Goal: Find specific page/section: Find specific page/section

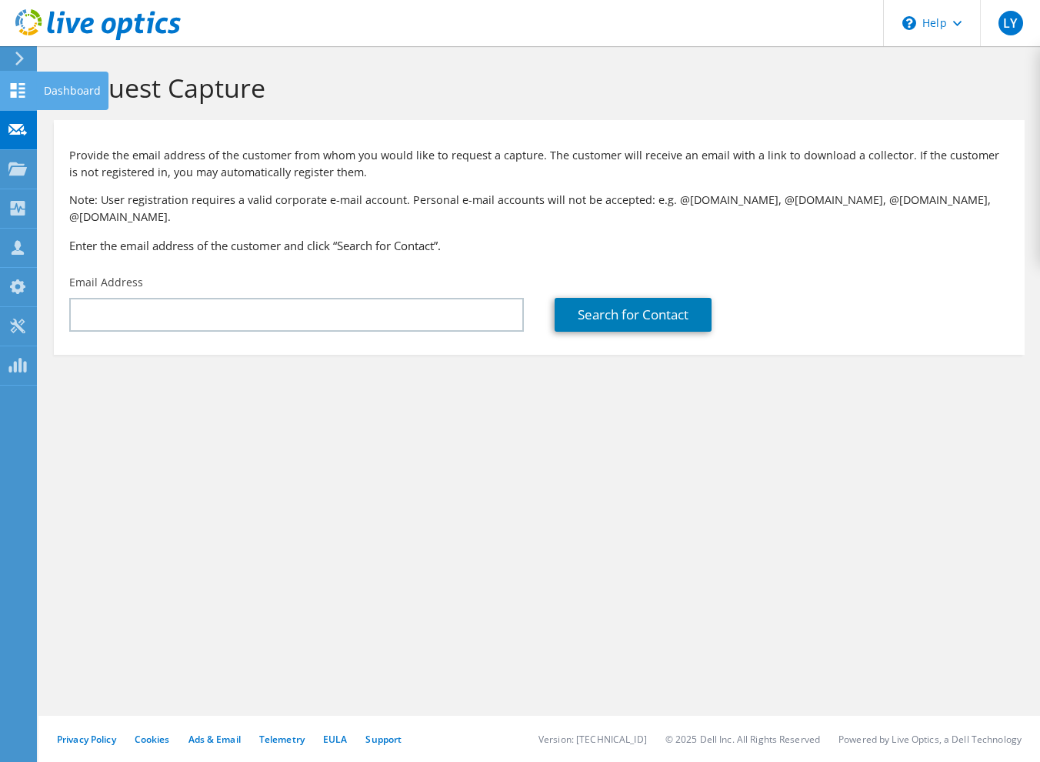
click at [19, 84] on use at bounding box center [18, 90] width 15 height 15
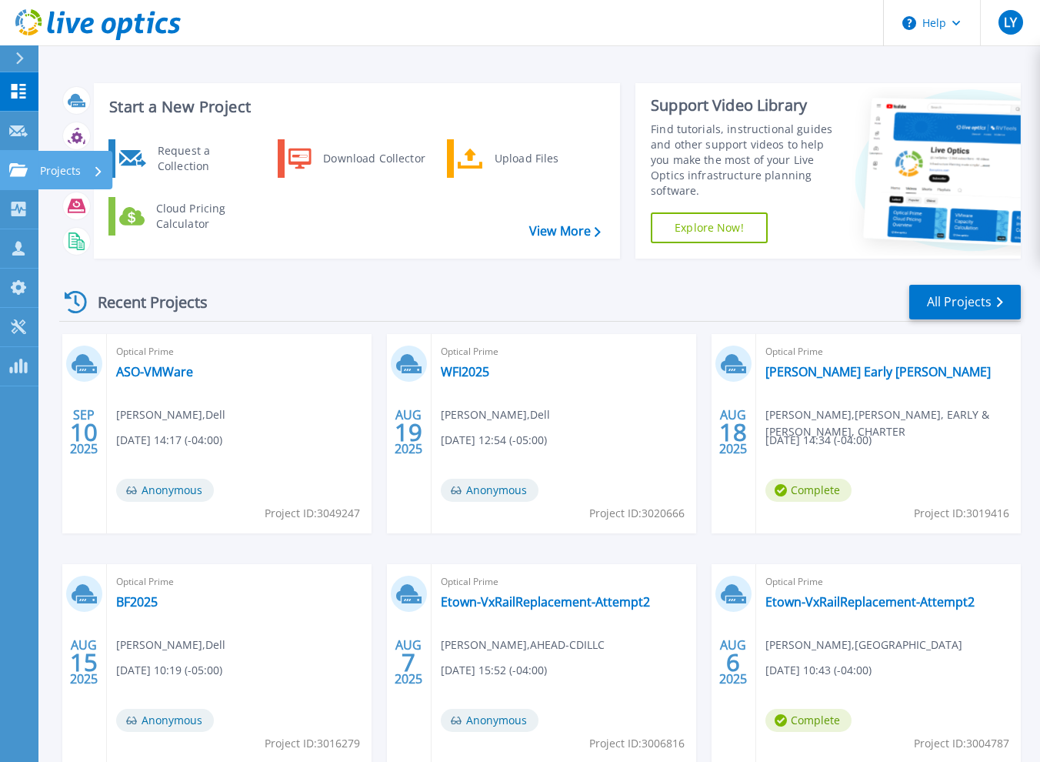
click at [18, 163] on div at bounding box center [18, 170] width 18 height 14
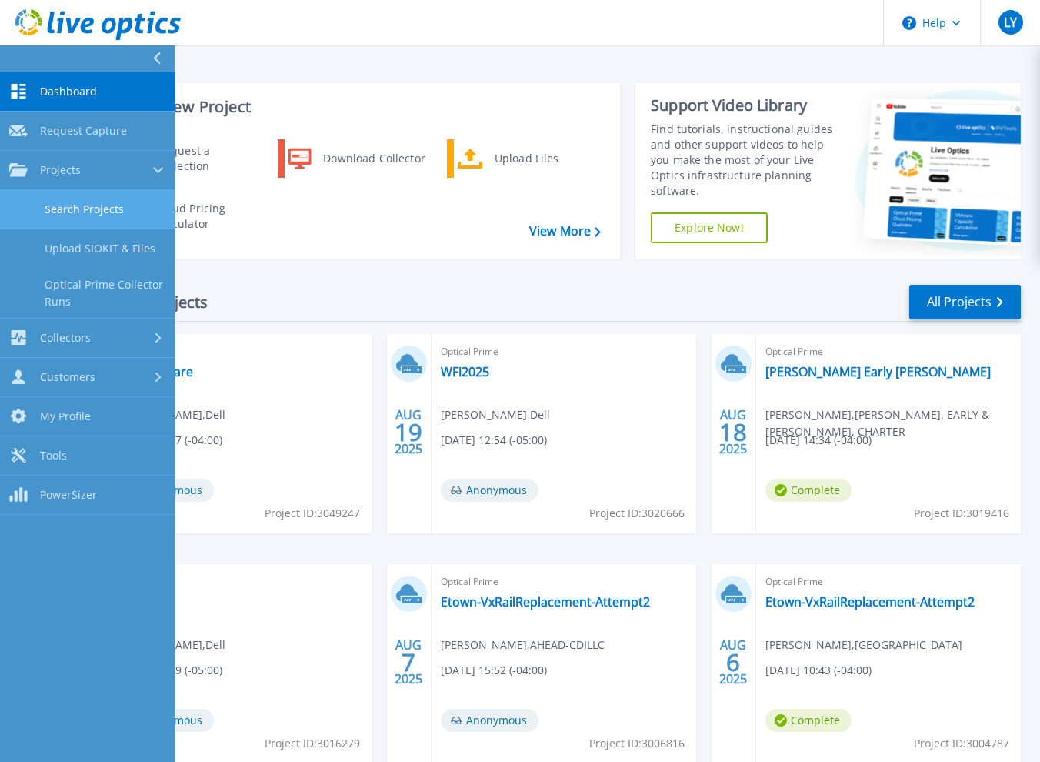
click at [88, 200] on link "Search Projects" at bounding box center [87, 209] width 175 height 39
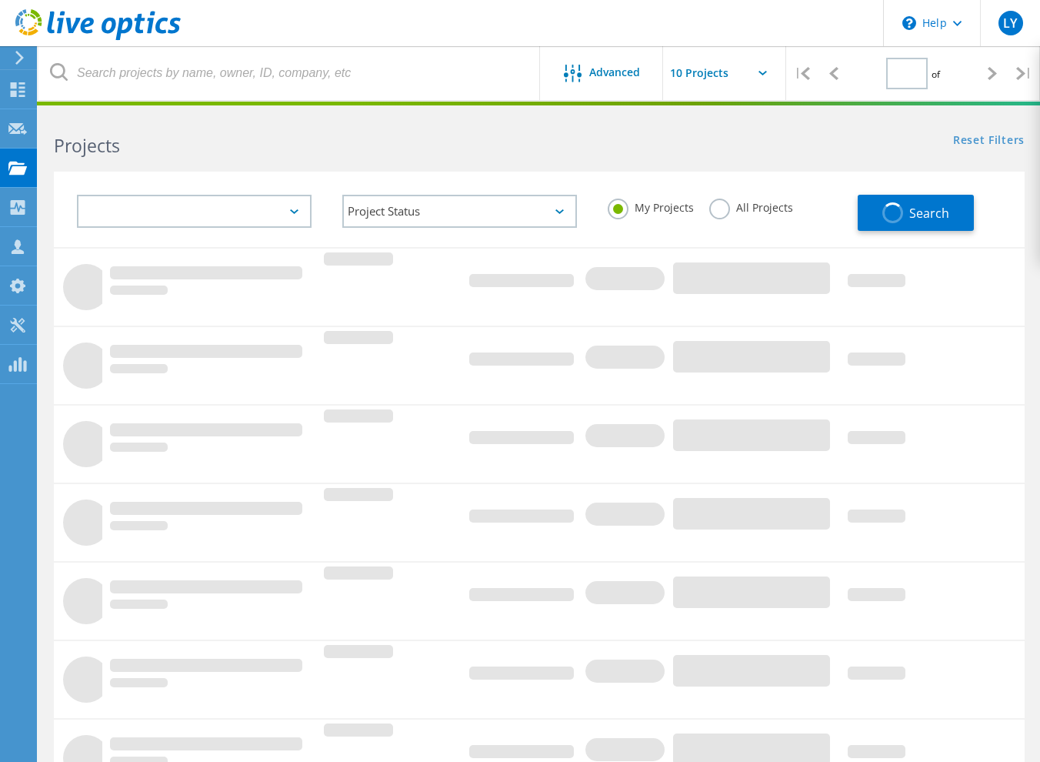
type input "1"
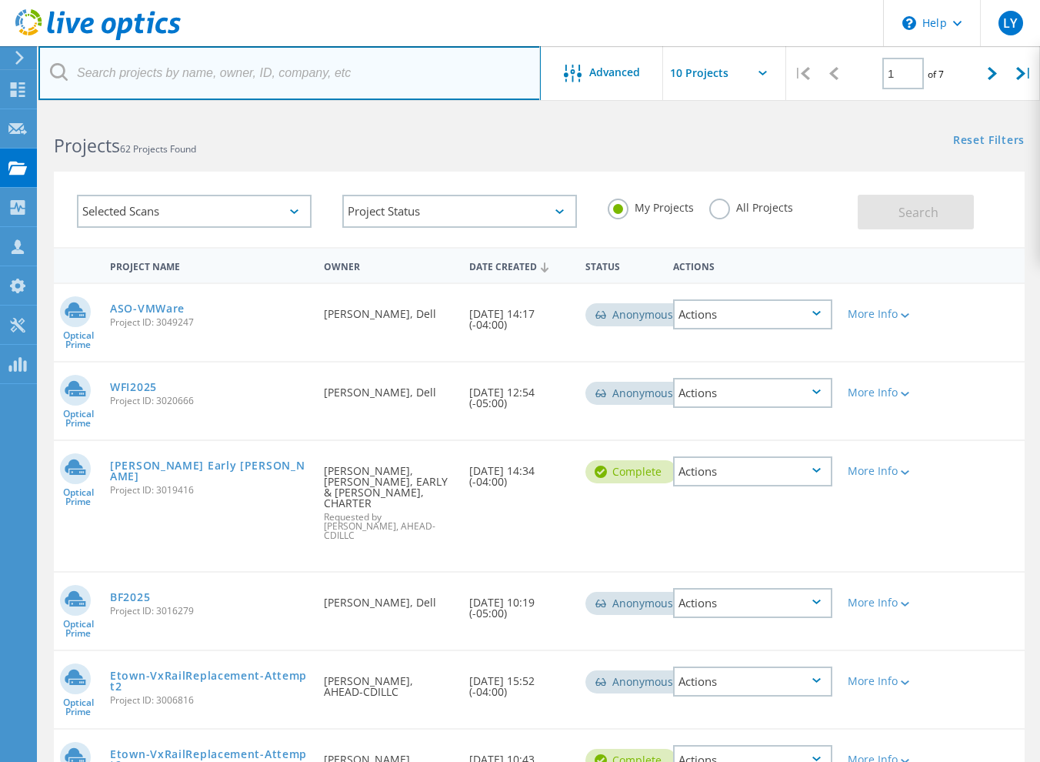
click at [215, 72] on input "text" at bounding box center [289, 73] width 502 height 54
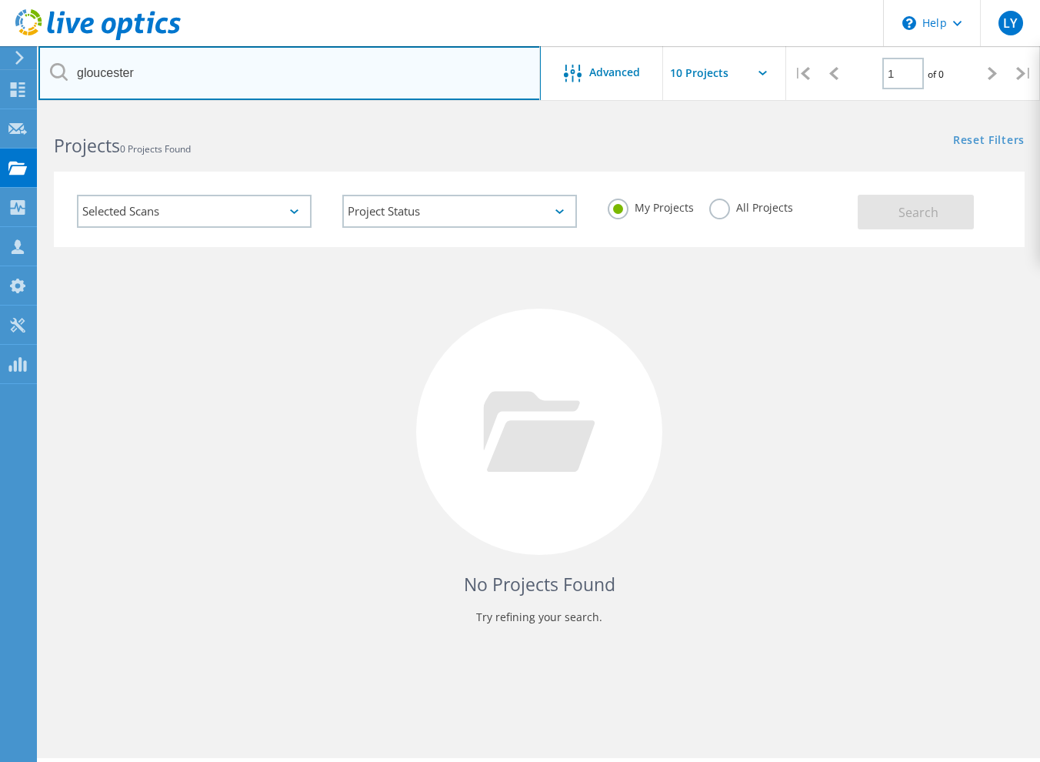
drag, startPoint x: 155, startPoint y: 78, endPoint x: -15, endPoint y: 55, distance: 170.7
click at [0, 55] on html "\n Help Explore Helpful Articles Contact Support LY Partner Team Member Luke Yo…" at bounding box center [520, 402] width 1040 height 804
type input "g"
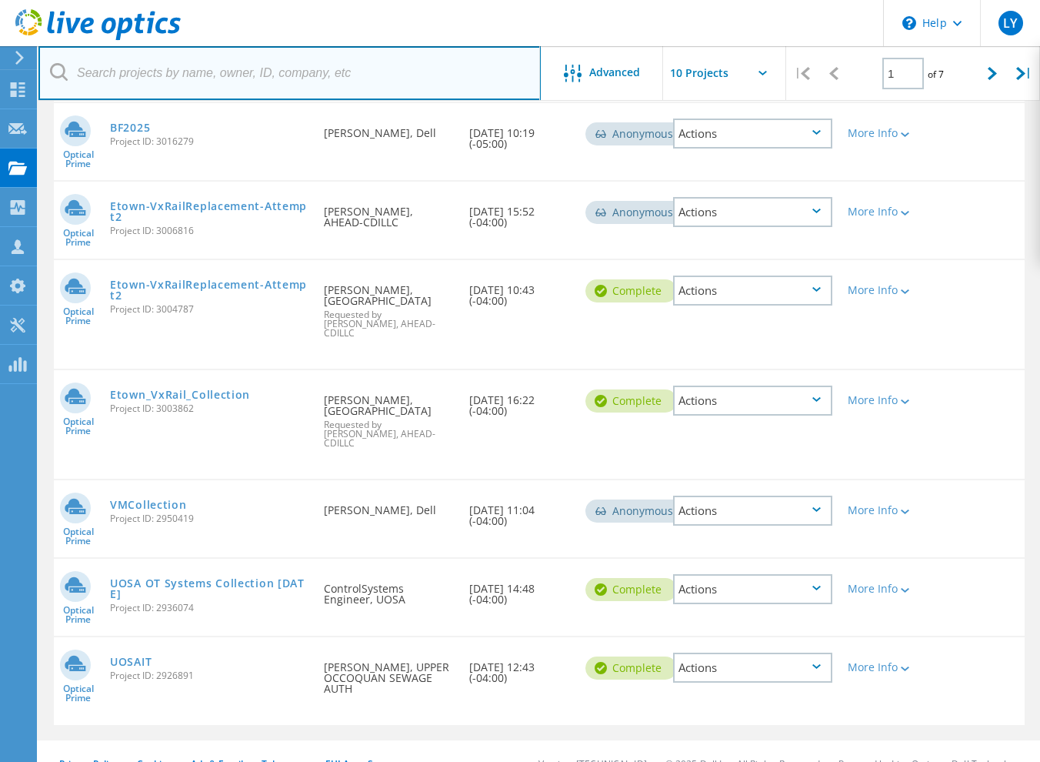
scroll to position [474, 0]
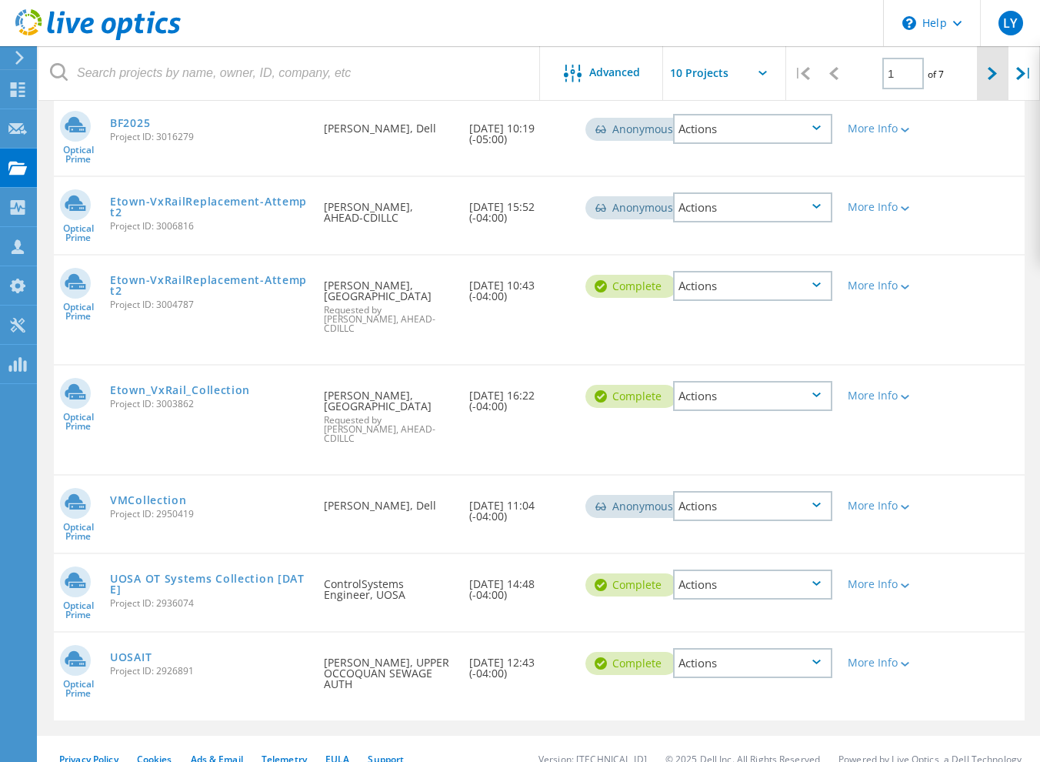
click at [994, 65] on div at bounding box center [993, 73] width 32 height 55
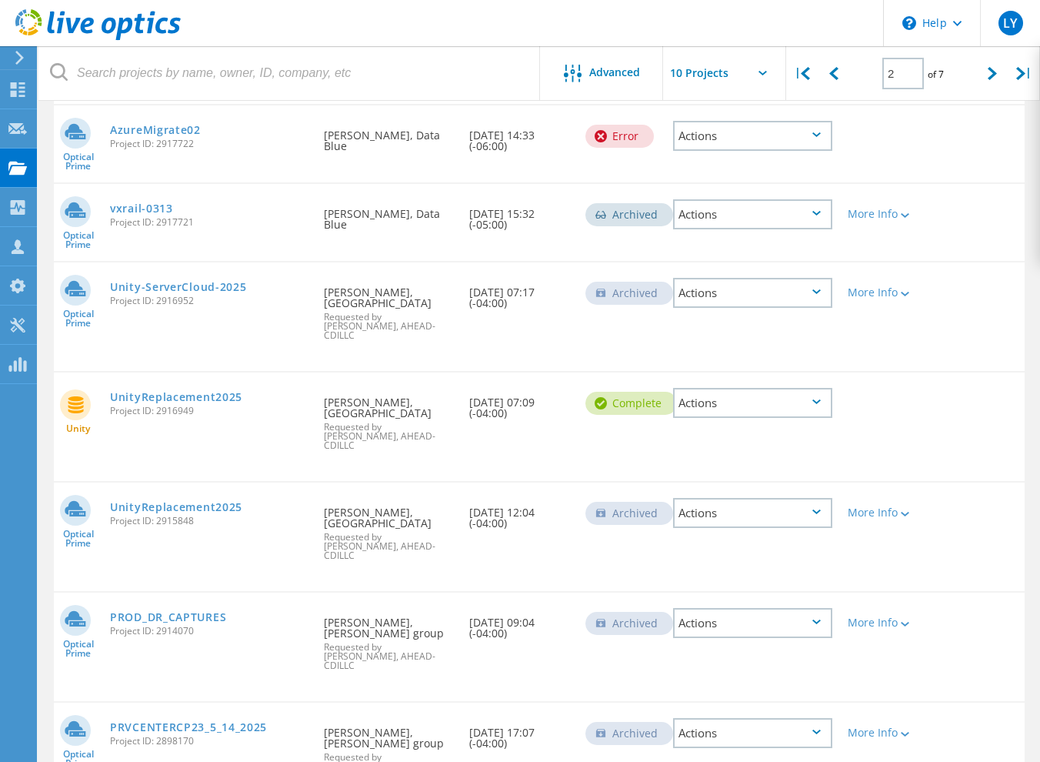
scroll to position [532, 0]
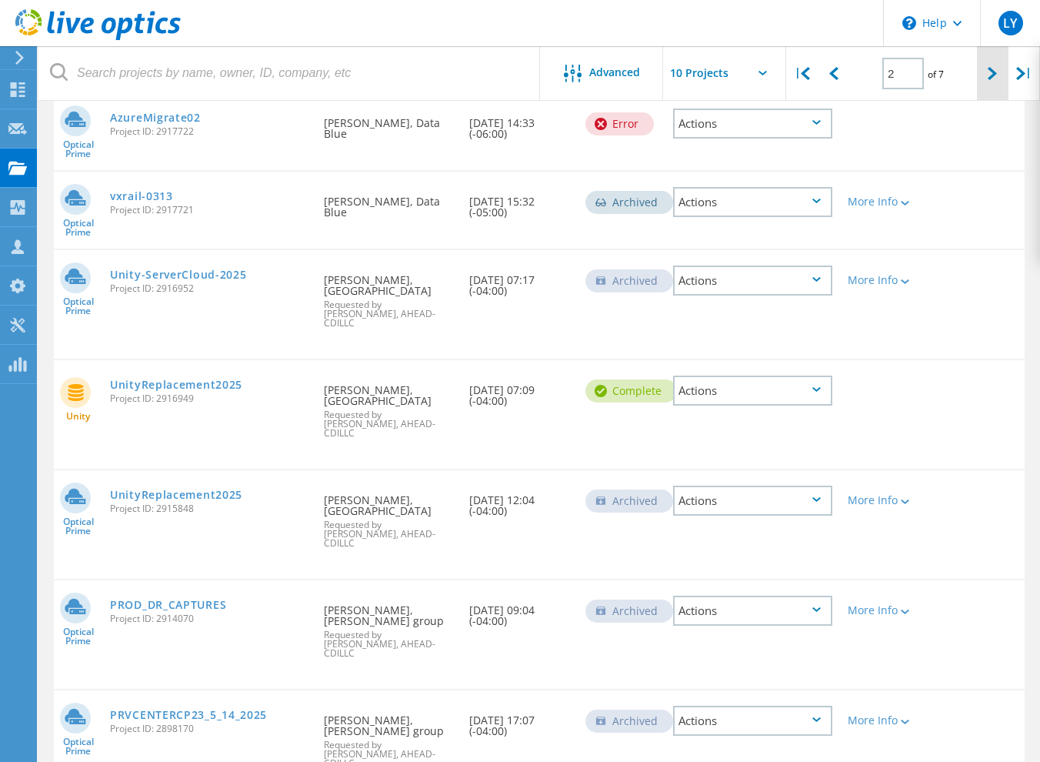
click at [994, 72] on icon at bounding box center [992, 73] width 9 height 13
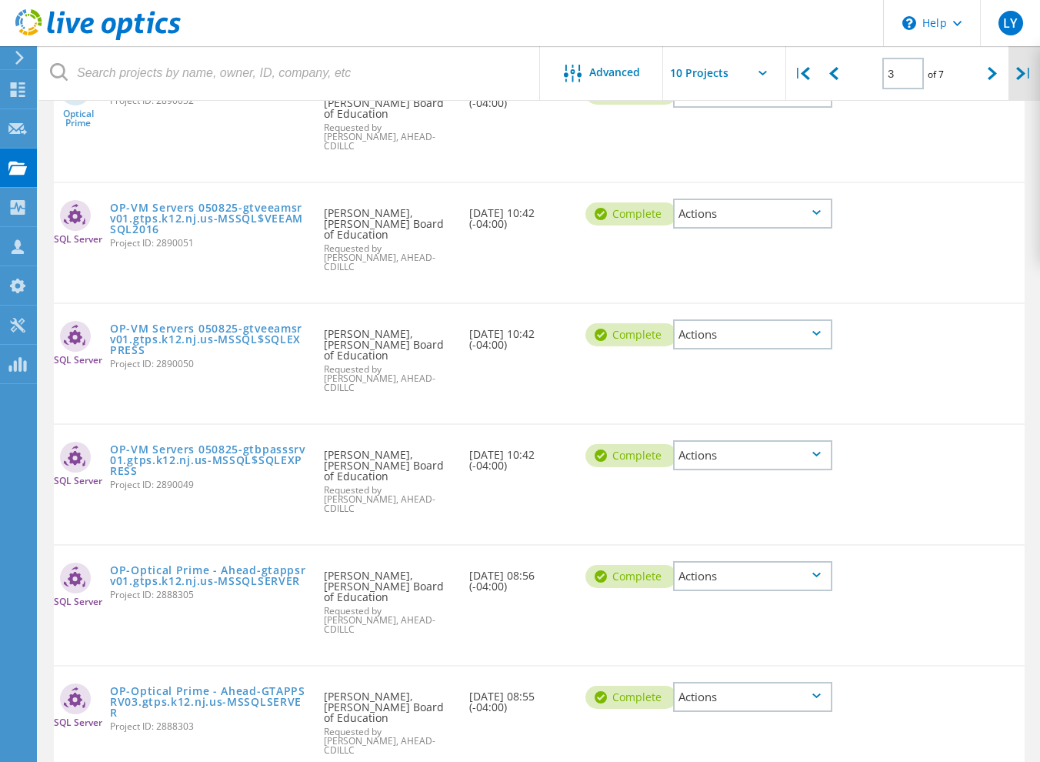
scroll to position [554, 0]
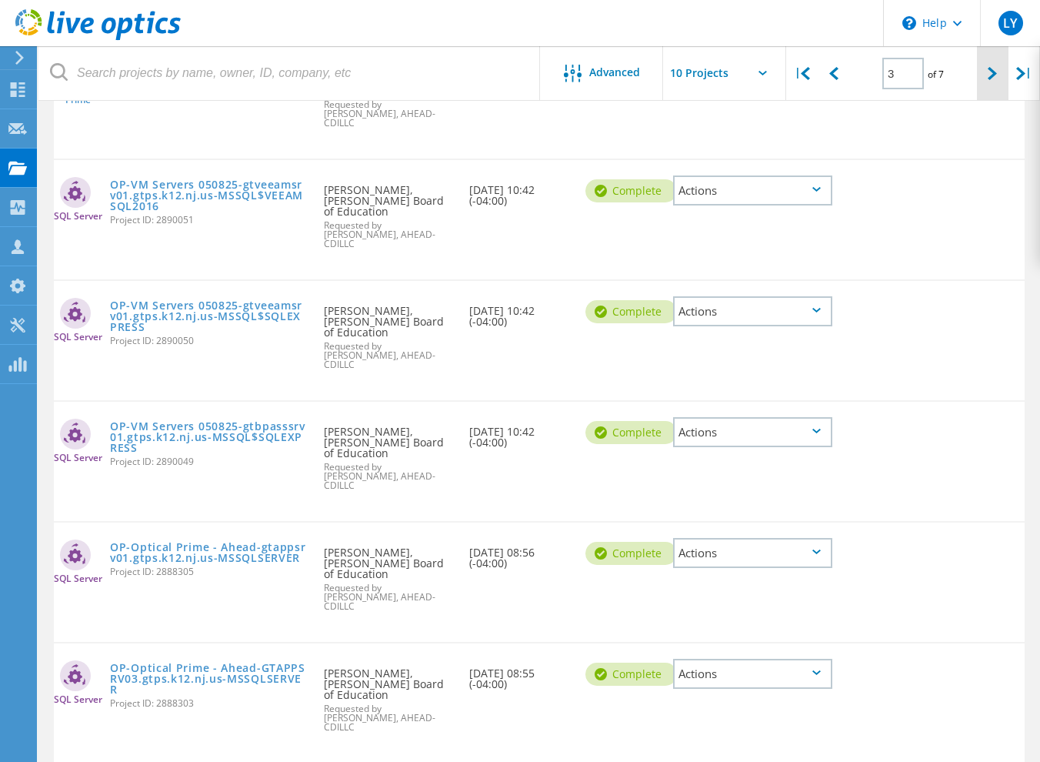
click at [994, 70] on icon at bounding box center [992, 73] width 9 height 13
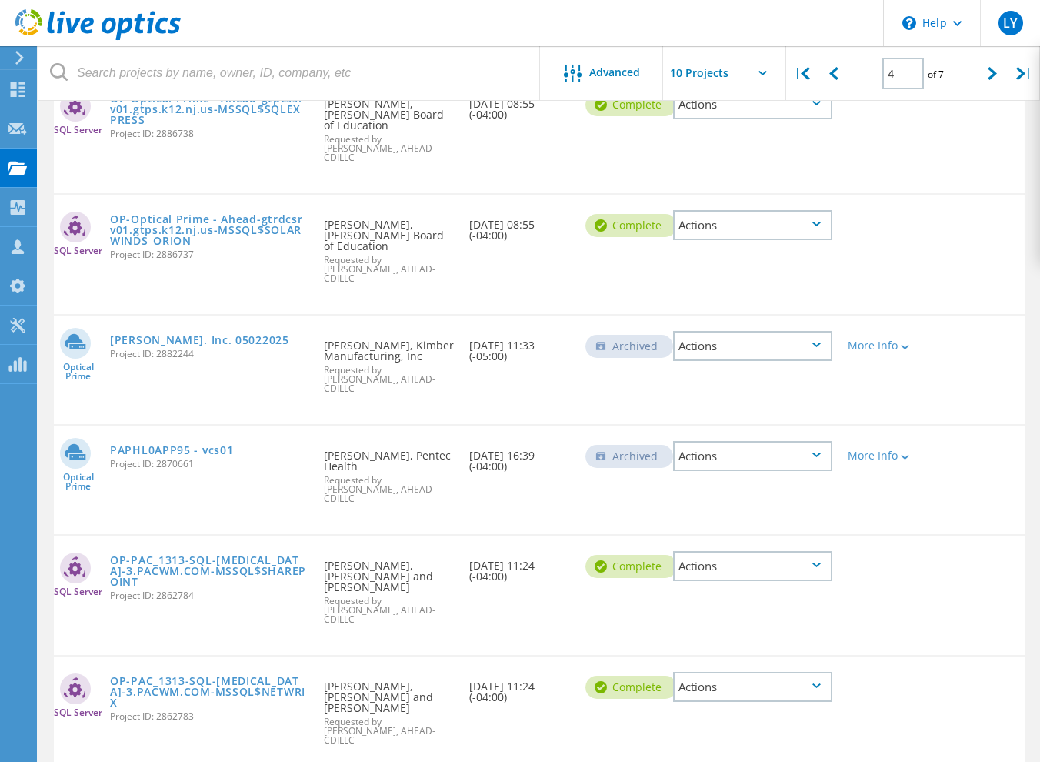
scroll to position [587, 0]
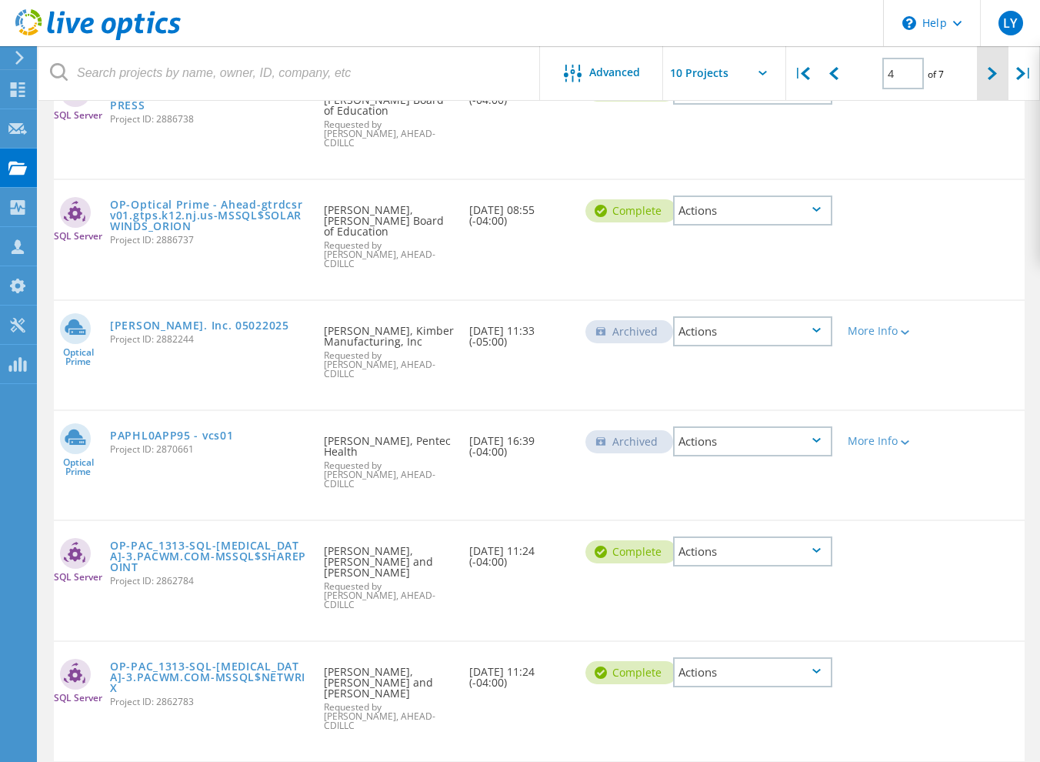
click at [988, 71] on icon at bounding box center [992, 73] width 9 height 13
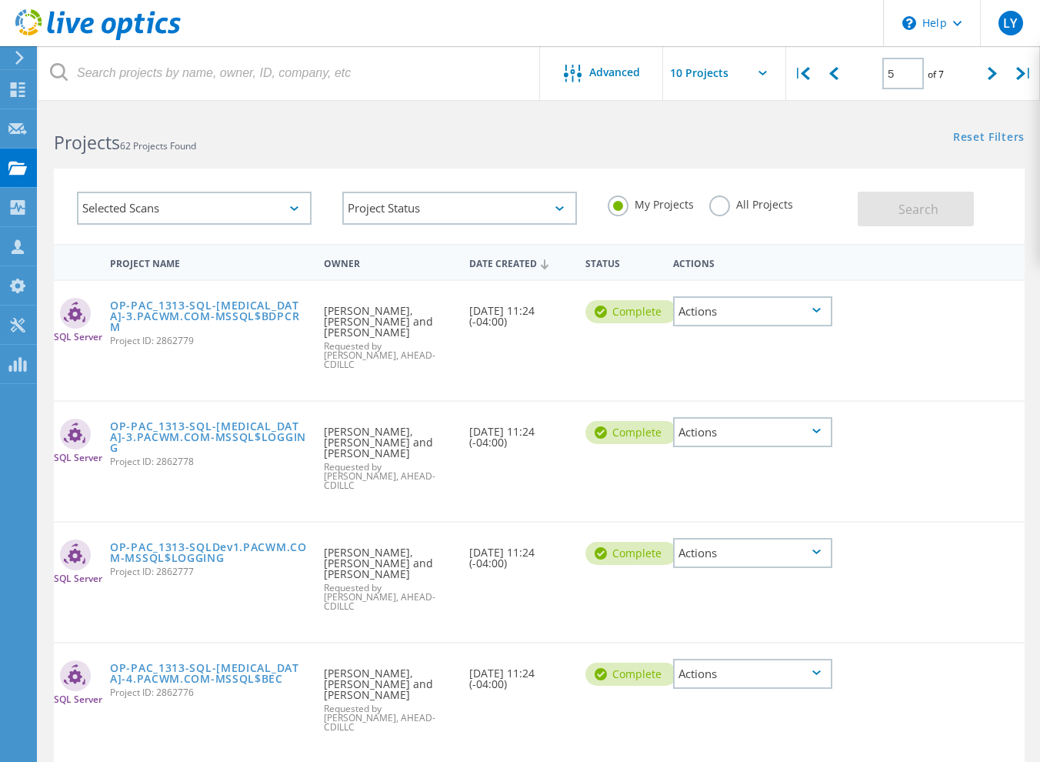
scroll to position [0, 0]
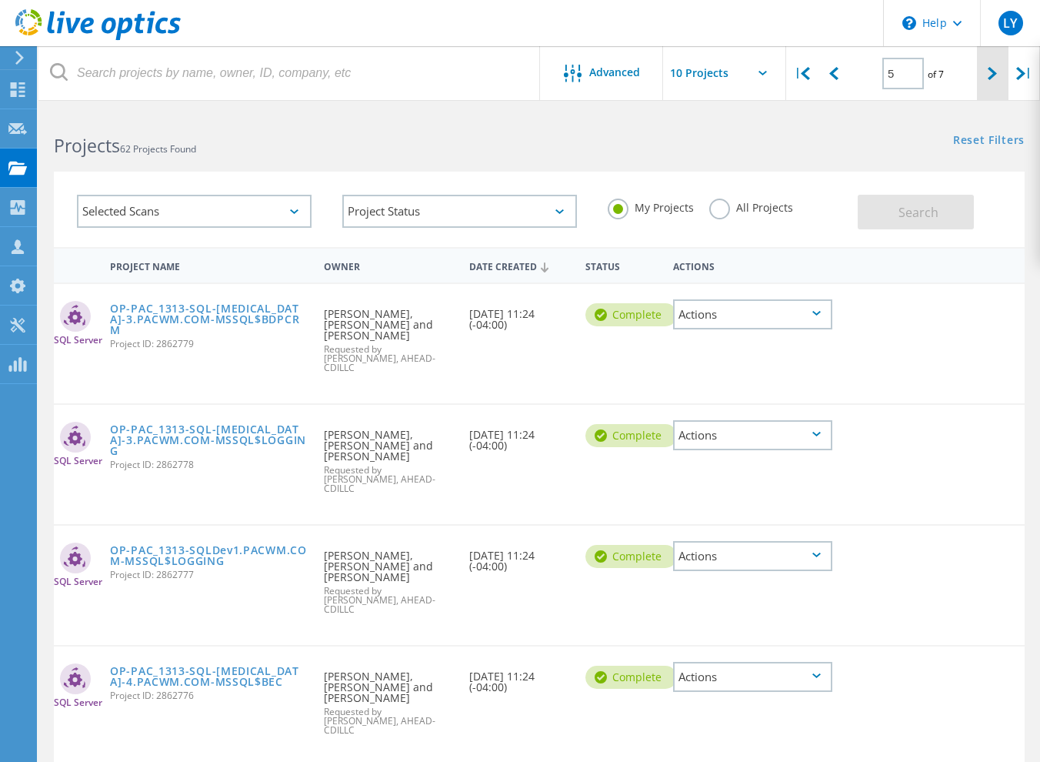
click at [982, 88] on div at bounding box center [993, 73] width 32 height 55
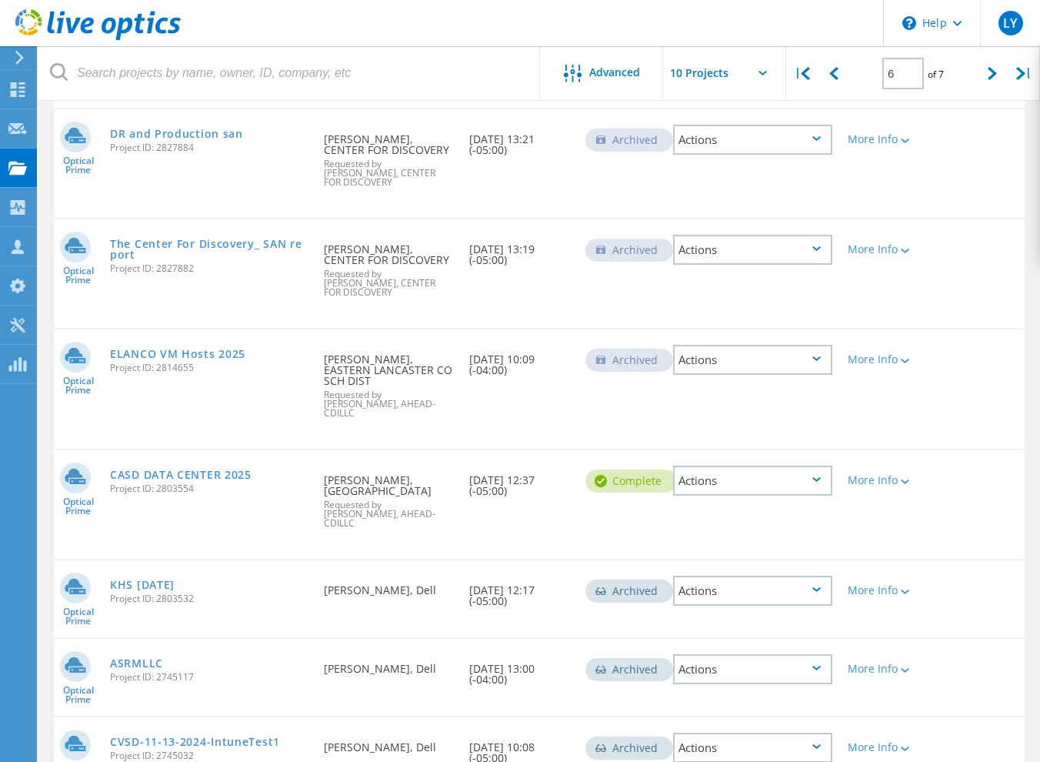
scroll to position [498, 0]
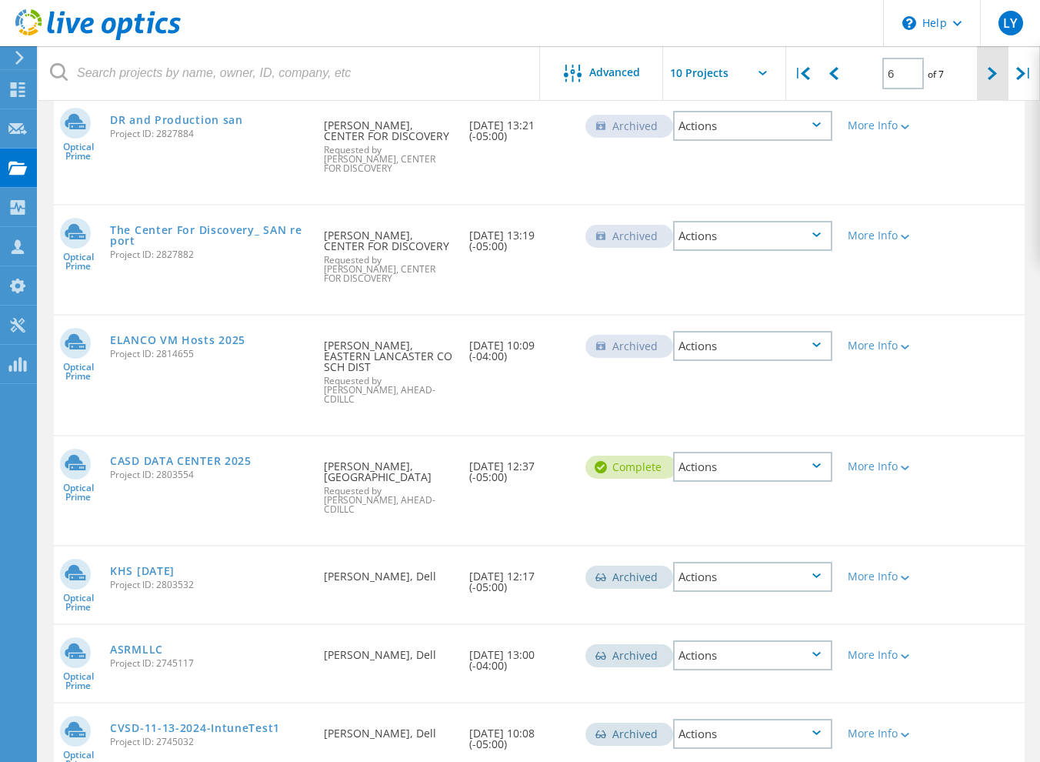
click at [994, 75] on icon at bounding box center [992, 73] width 9 height 13
type input "7"
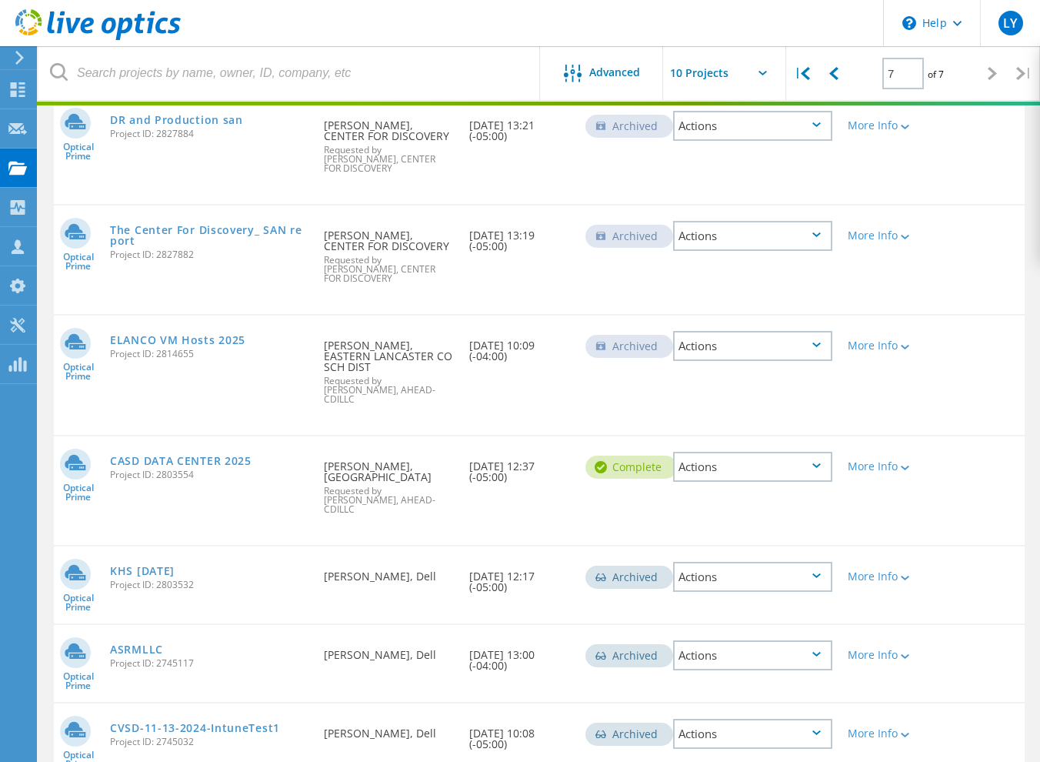
scroll to position [42, 0]
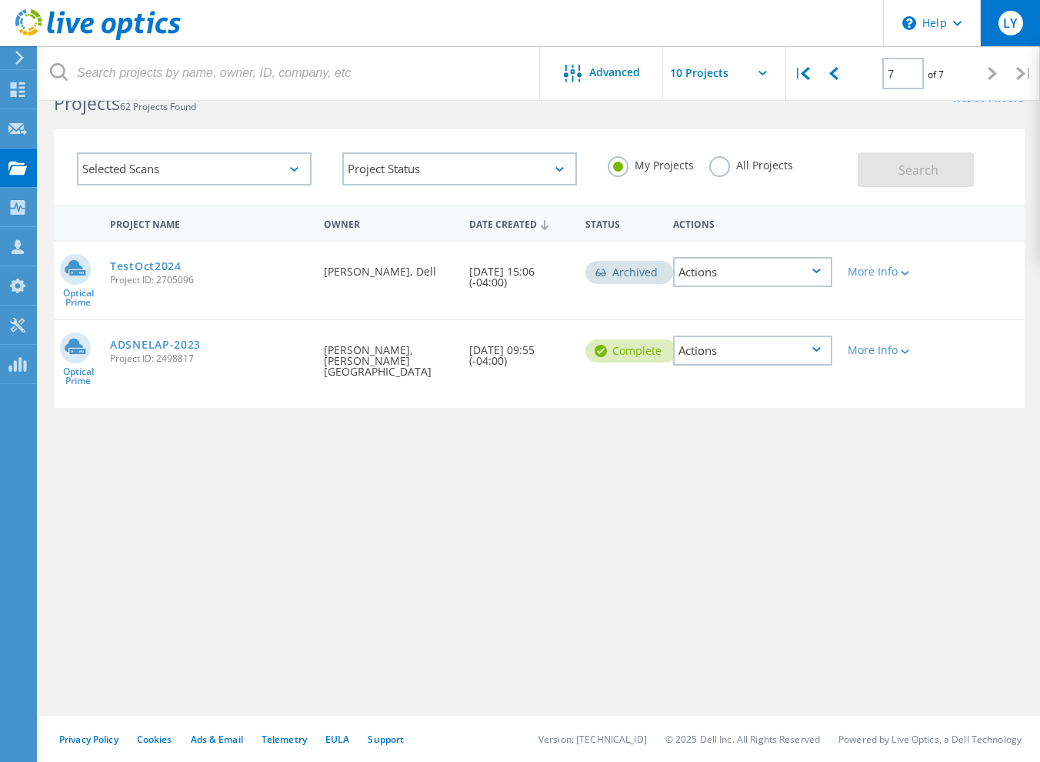
click at [1006, 37] on div "LY" at bounding box center [1010, 23] width 60 height 46
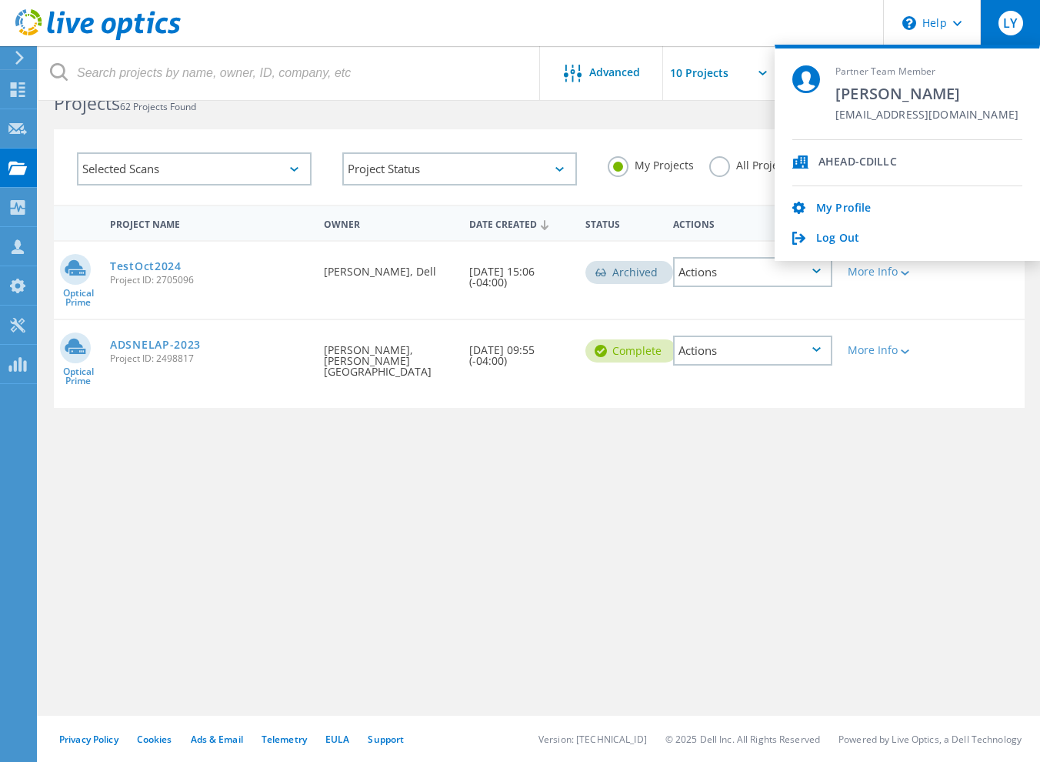
click at [297, 487] on div "Project Name Owner Date Created Status Actions Optical Prime TestOct2024 Projec…" at bounding box center [539, 405] width 971 height 400
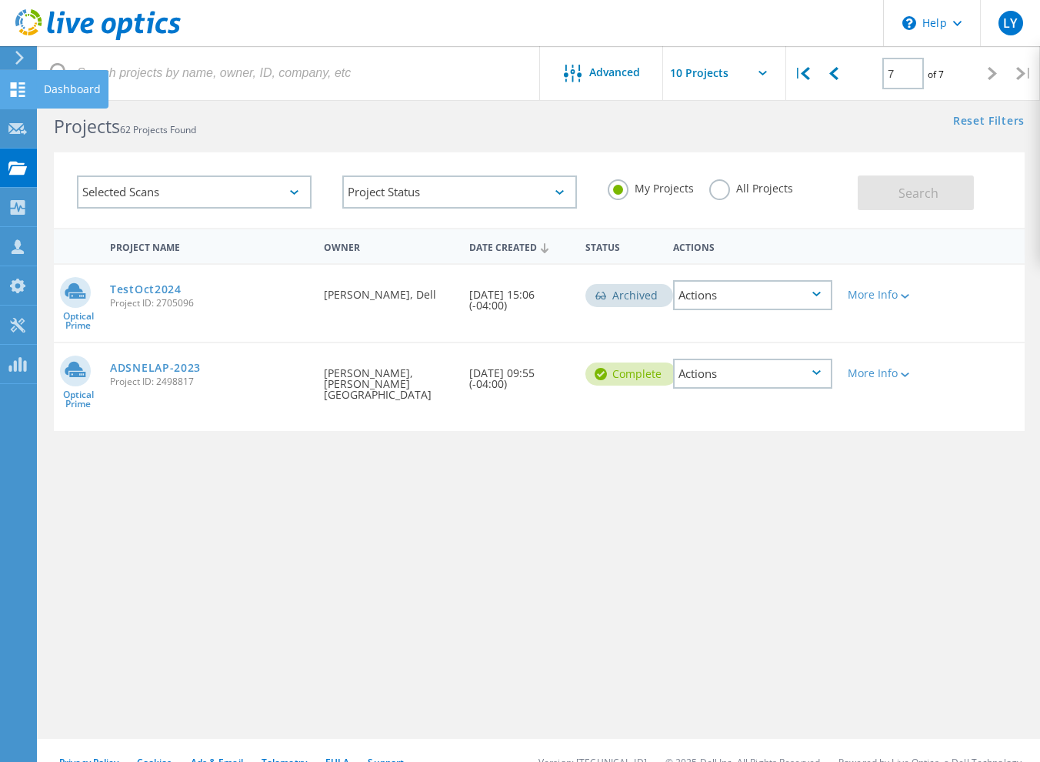
scroll to position [0, 0]
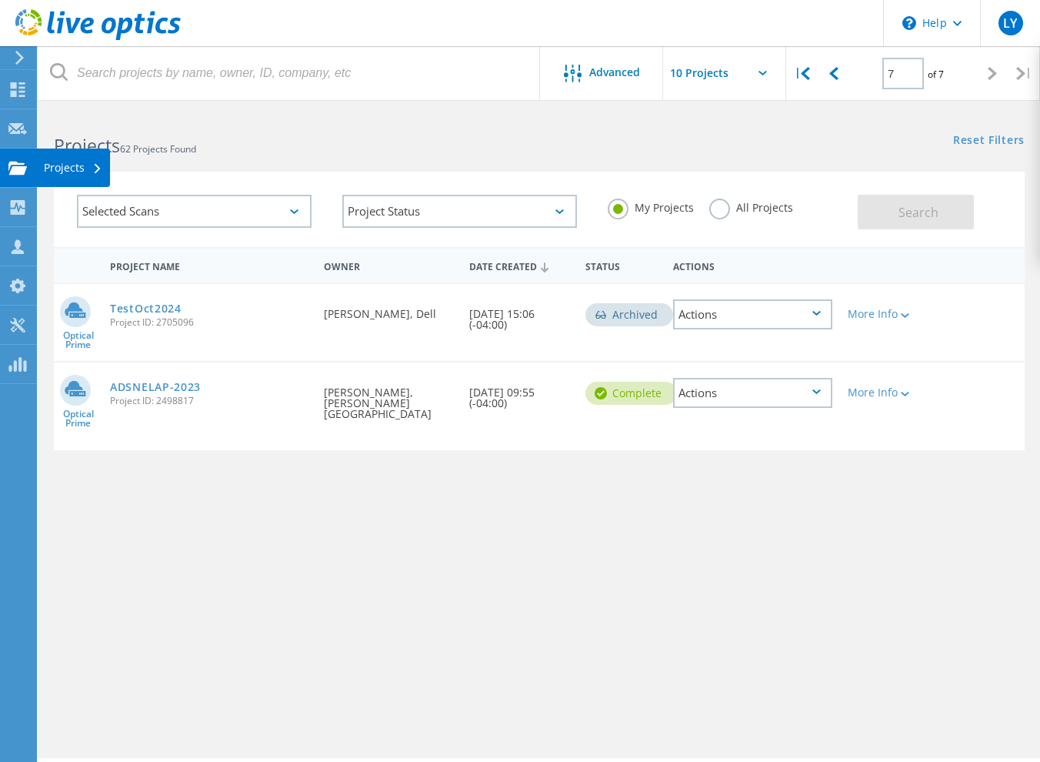
click at [15, 172] on use at bounding box center [17, 167] width 18 height 13
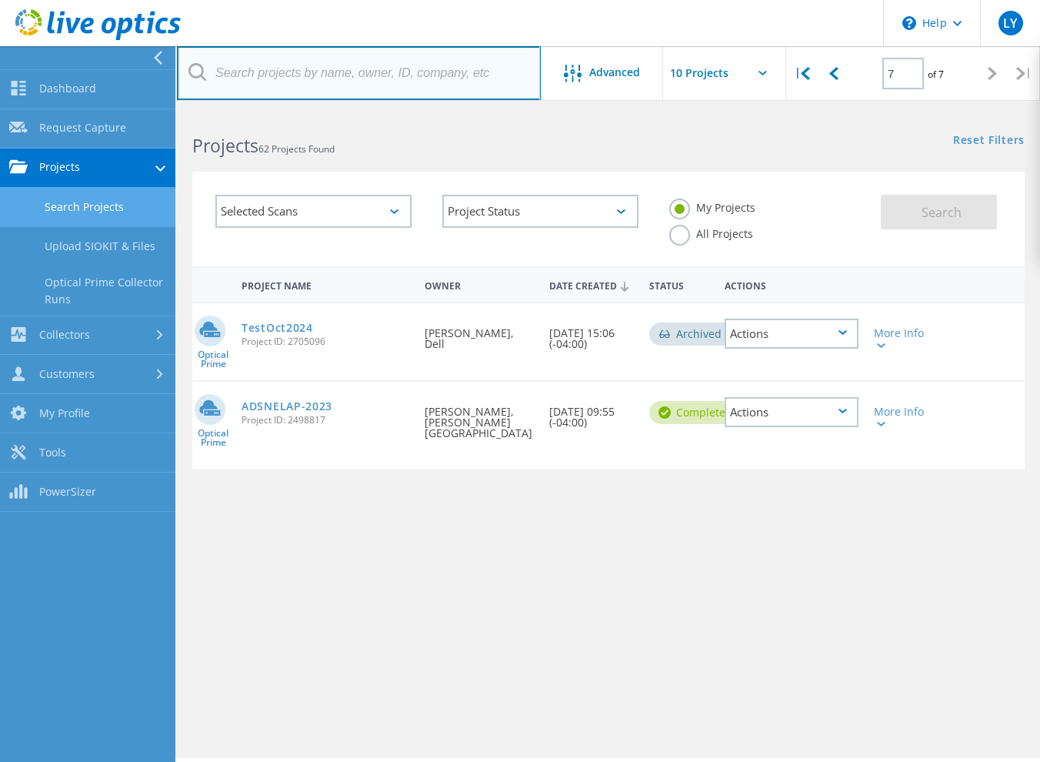
click at [252, 81] on input "text" at bounding box center [359, 73] width 364 height 54
